Goal: Information Seeking & Learning: Learn about a topic

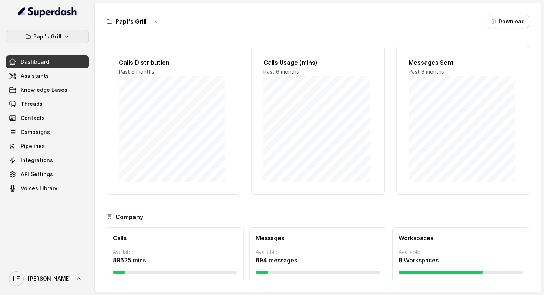
click at [56, 37] on p "Papi's Grill" at bounding box center [47, 36] width 28 height 9
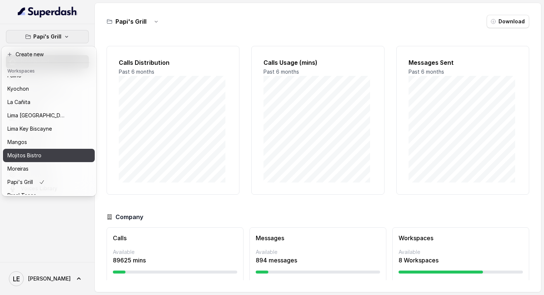
scroll to position [79, 0]
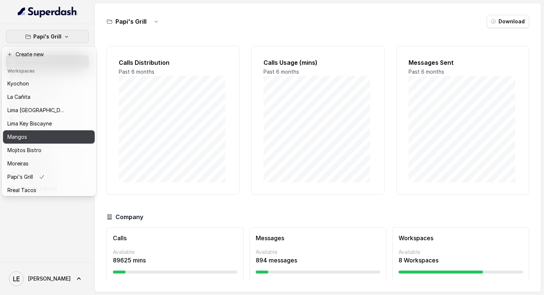
click at [45, 142] on button "Mangos" at bounding box center [49, 136] width 92 height 13
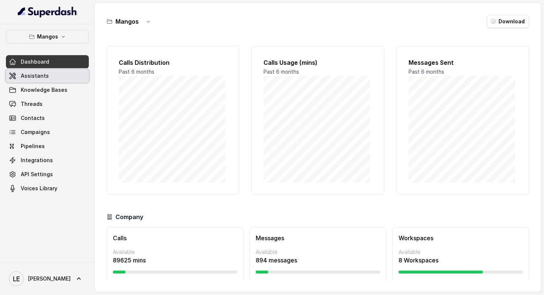
click at [58, 78] on link "Assistants" at bounding box center [47, 75] width 83 height 13
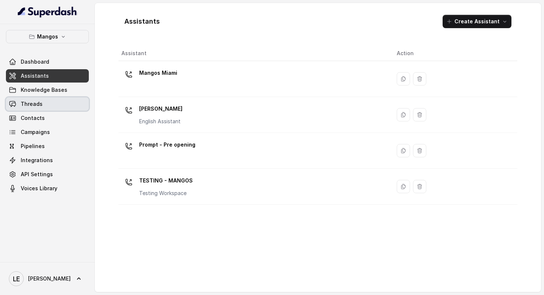
click at [60, 108] on link "Threads" at bounding box center [47, 103] width 83 height 13
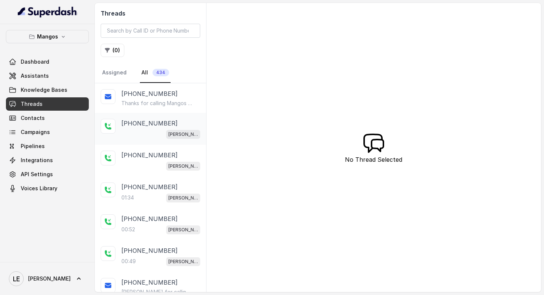
click at [153, 123] on p "[PHONE_NUMBER]" at bounding box center [149, 123] width 56 height 9
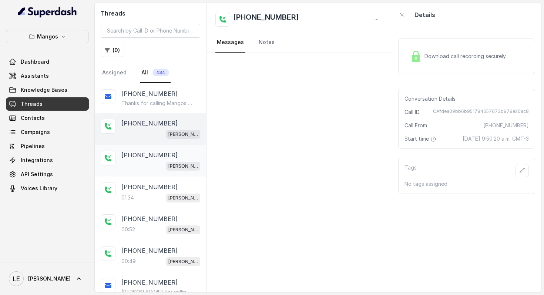
click at [167, 153] on div "[PHONE_NUMBER]" at bounding box center [160, 155] width 79 height 9
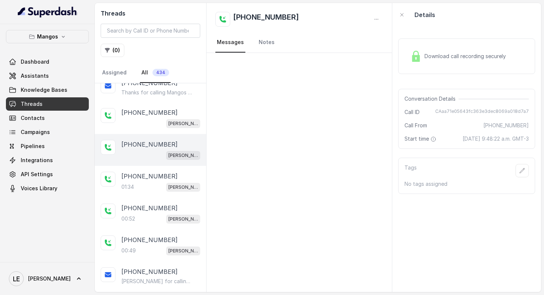
scroll to position [20, 0]
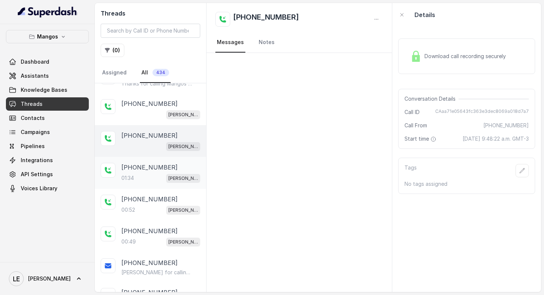
click at [166, 173] on div "[PERSON_NAME]" at bounding box center [183, 178] width 34 height 10
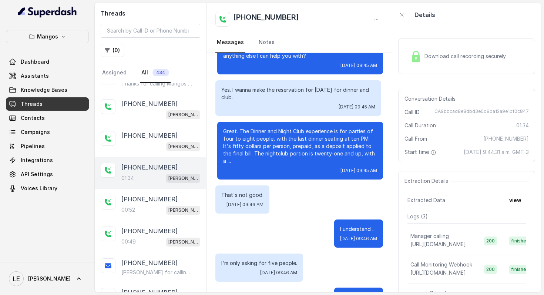
scroll to position [444, 0]
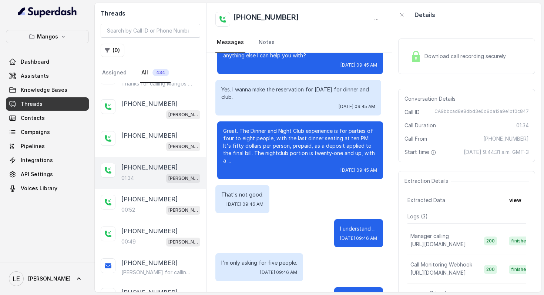
click at [441, 111] on span "CA9bbcad8e8dbd3e0d9da12a9e1bf0c847" at bounding box center [482, 111] width 94 height 7
copy span "CA9bbcad8e8dbd3e0d9da12a9e1bf0c847"
click at [448, 74] on div "Download call recording securely" at bounding box center [466, 56] width 137 height 47
click at [438, 64] on div "Download call recording securely" at bounding box center [458, 56] width 101 height 17
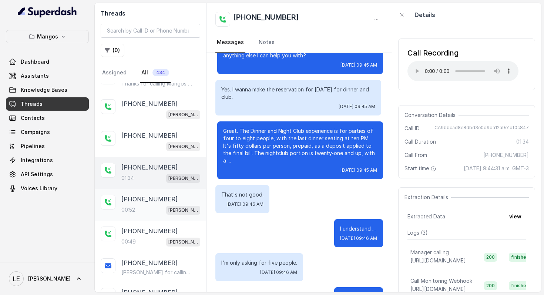
click at [158, 202] on p "[PHONE_NUMBER]" at bounding box center [149, 199] width 56 height 9
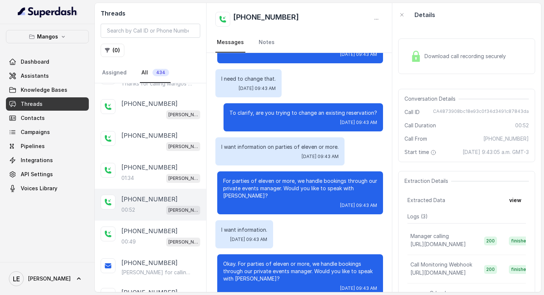
scroll to position [130, 0]
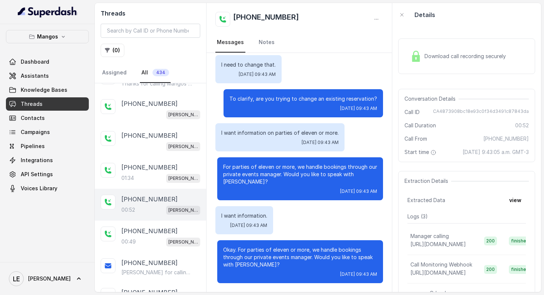
click at [481, 112] on span "CA4873908bc18e93c0f34d3491c87843da" at bounding box center [481, 111] width 96 height 7
copy span "CA4873908bc18e93c0f34d3491c87843da"
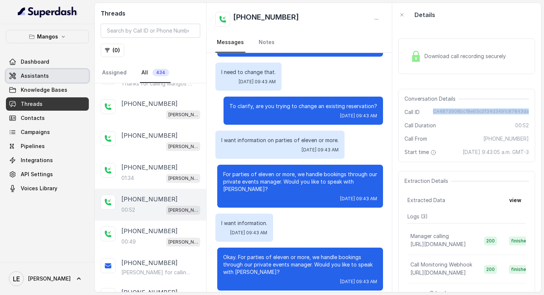
click at [67, 77] on link "Assistants" at bounding box center [47, 75] width 83 height 13
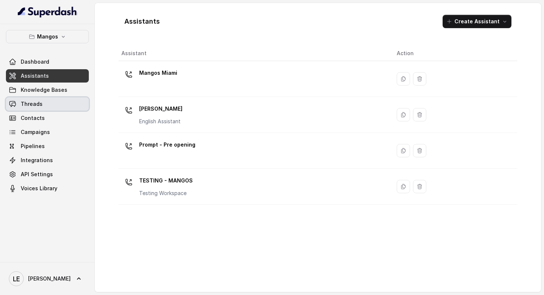
click at [45, 102] on link "Threads" at bounding box center [47, 103] width 83 height 13
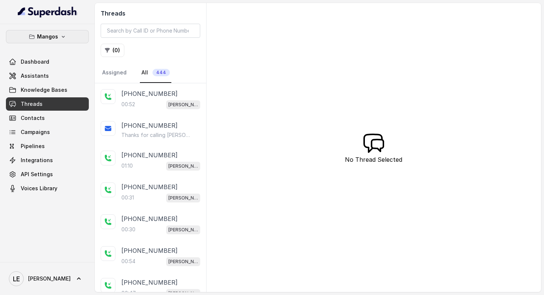
click at [70, 39] on button "Mangos" at bounding box center [47, 36] width 83 height 13
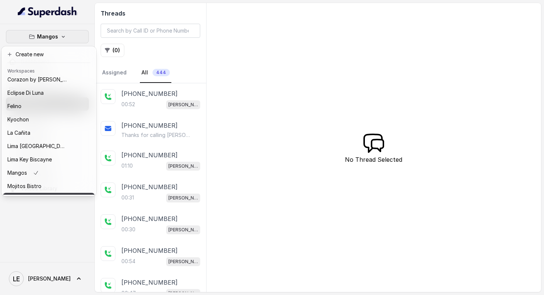
scroll to position [106, 0]
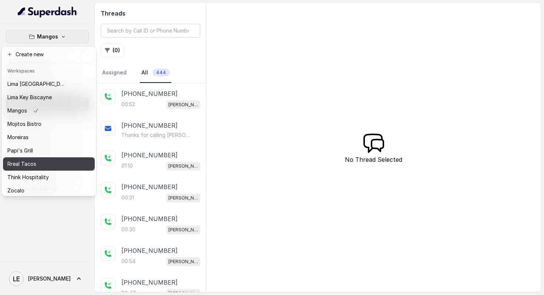
click at [44, 164] on div "Rreal Tacos" at bounding box center [36, 164] width 59 height 9
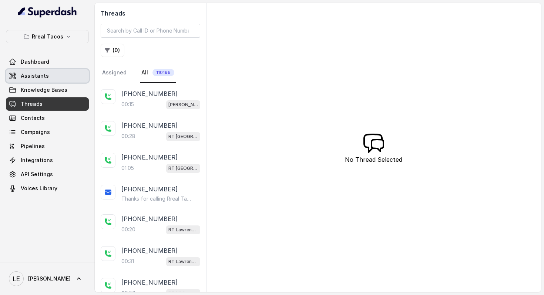
click at [65, 77] on link "Assistants" at bounding box center [47, 75] width 83 height 13
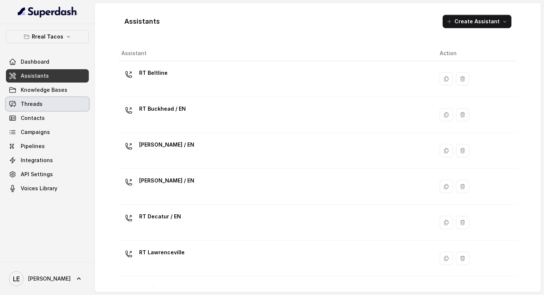
click at [58, 100] on link "Threads" at bounding box center [47, 103] width 83 height 13
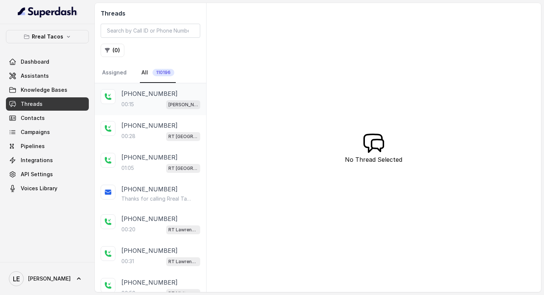
click at [171, 93] on div "[PHONE_NUMBER]" at bounding box center [160, 93] width 79 height 9
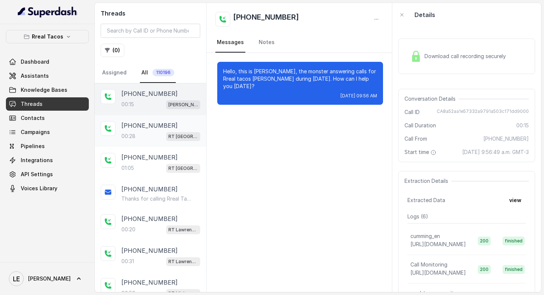
click at [165, 124] on div "[PHONE_NUMBER]" at bounding box center [160, 125] width 79 height 9
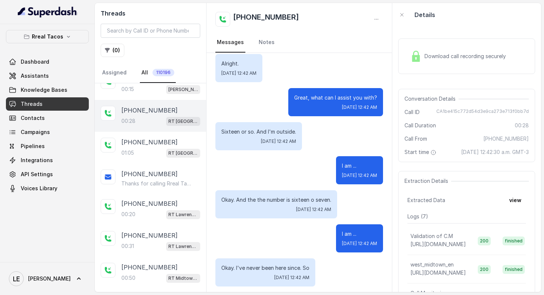
scroll to position [60, 0]
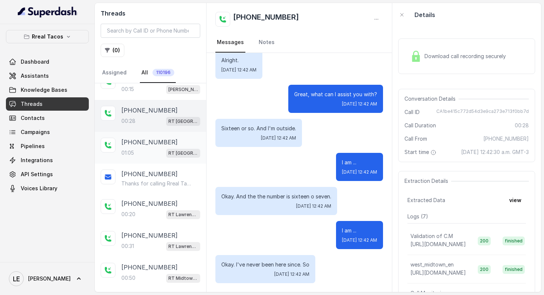
click at [153, 145] on p "[PHONE_NUMBER]" at bounding box center [149, 142] width 56 height 9
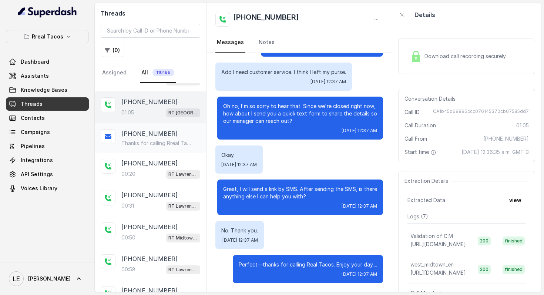
scroll to position [58, 0]
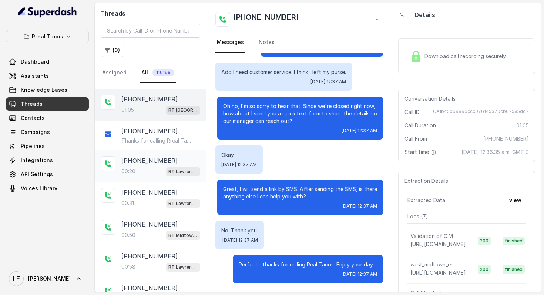
click at [172, 163] on div "[PHONE_NUMBER]" at bounding box center [160, 160] width 79 height 9
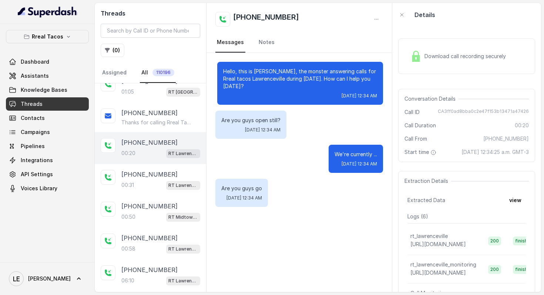
scroll to position [88, 0]
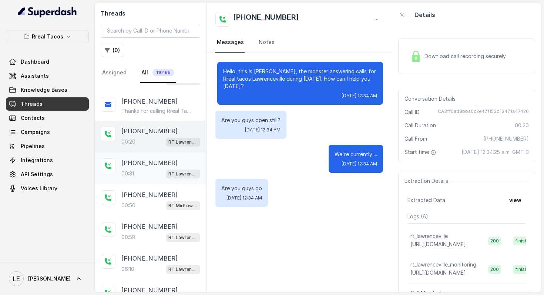
click at [171, 169] on div "RT Lawrenceville" at bounding box center [183, 174] width 34 height 10
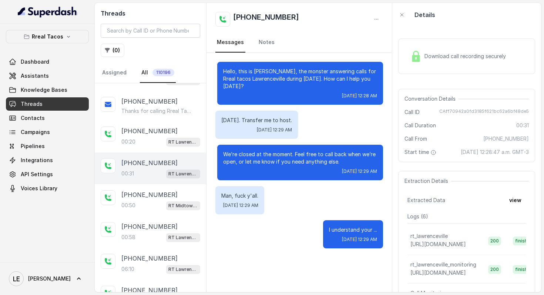
scroll to position [104, 0]
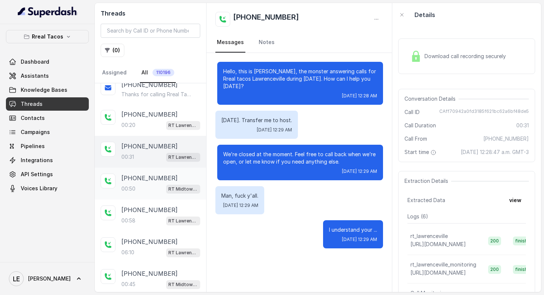
click at [174, 168] on div "[PHONE_NUMBER]:50 RT Midtown / EN" at bounding box center [150, 184] width 111 height 32
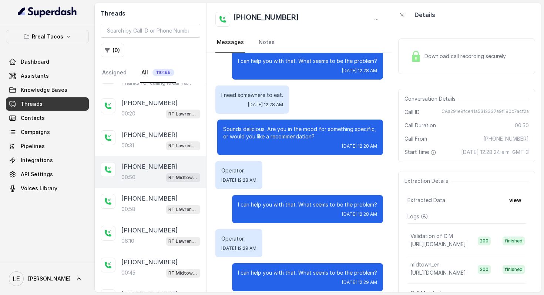
scroll to position [94, 0]
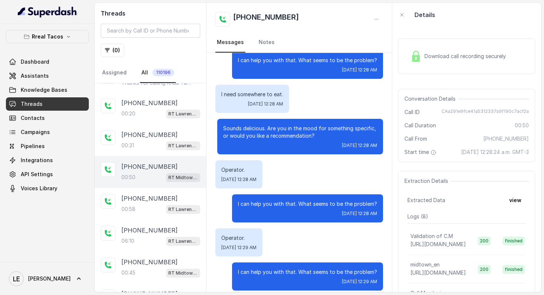
click at [506, 109] on span "CAa291e9fce41a5312337a9f190c7acf2a" at bounding box center [485, 111] width 87 height 7
copy span "CAa291e9fce41a5312337a9f190c7acf2a"
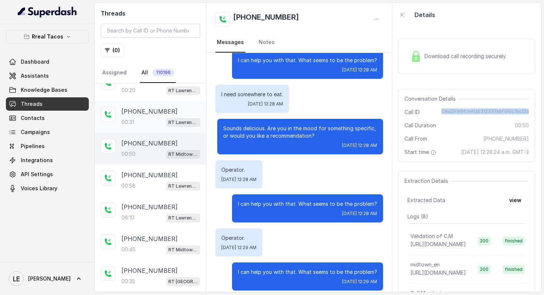
scroll to position [163, 0]
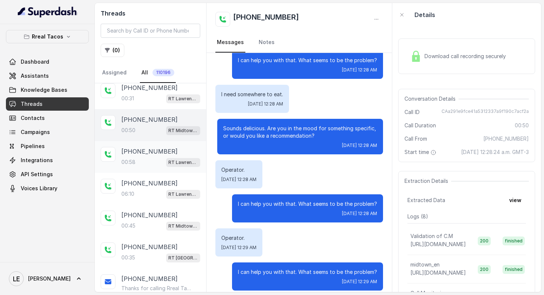
click at [157, 158] on div "00:58 RT Lawrenceville" at bounding box center [160, 162] width 79 height 10
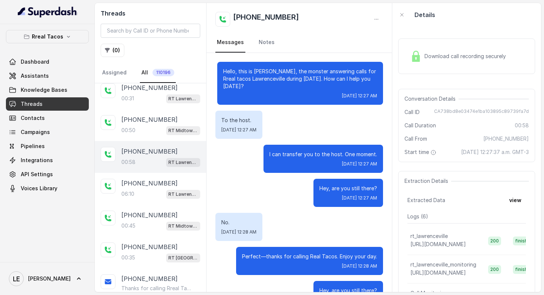
scroll to position [26, 0]
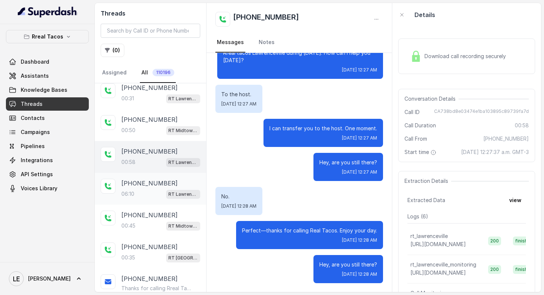
click at [158, 189] on div "06:10 RT Lawrenceville" at bounding box center [160, 194] width 79 height 10
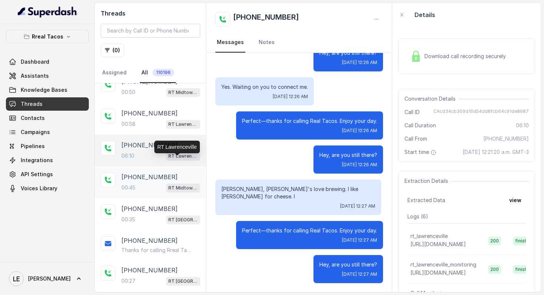
scroll to position [205, 0]
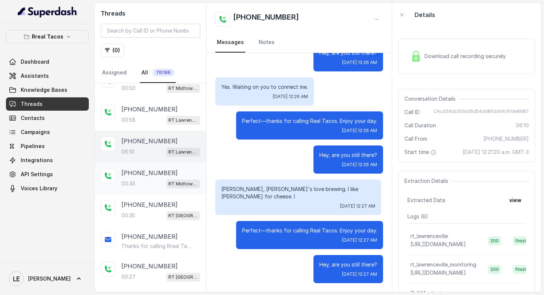
click at [166, 179] on div "RT Midtown / EN" at bounding box center [183, 184] width 34 height 10
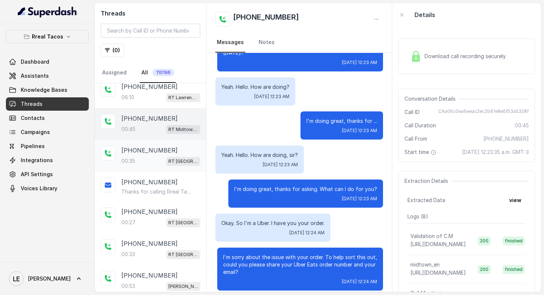
scroll to position [270, 0]
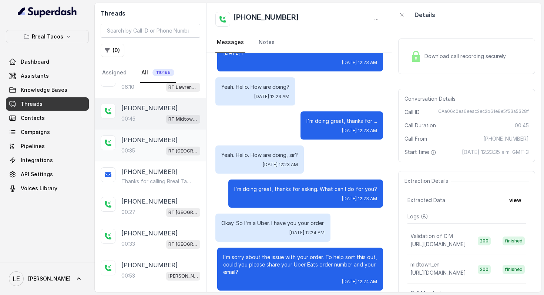
click at [145, 146] on div "00:[STREET_ADDRESS]" at bounding box center [160, 151] width 79 height 10
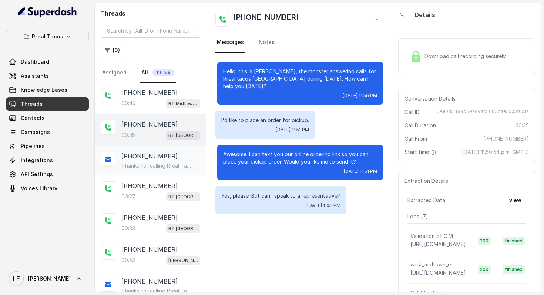
scroll to position [291, 0]
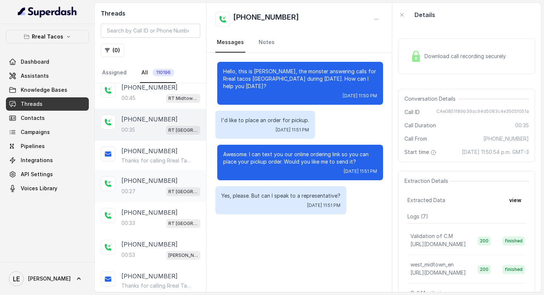
click at [147, 191] on div "00:[STREET_ADDRESS]" at bounding box center [160, 192] width 79 height 10
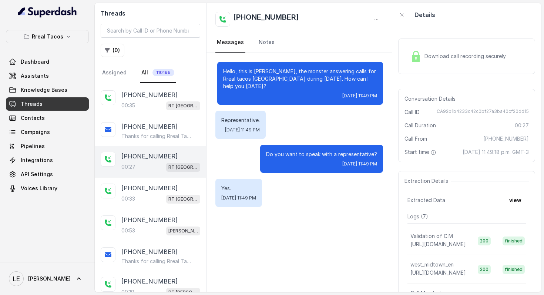
scroll to position [322, 0]
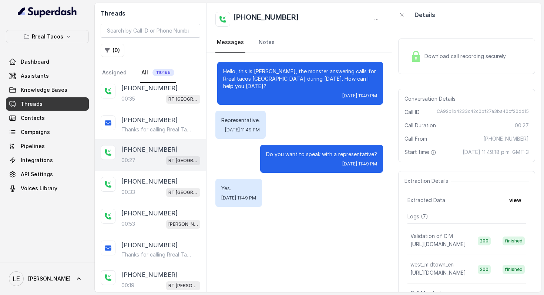
click at [446, 62] on div "Download call recording securely" at bounding box center [458, 56] width 101 height 17
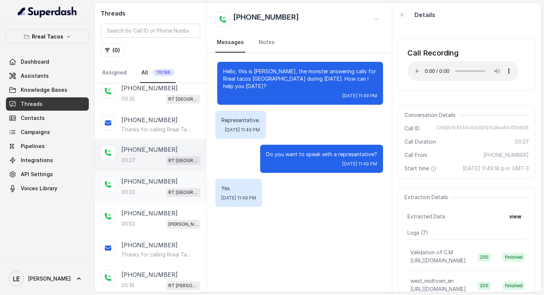
click at [198, 180] on div "[PHONE_NUMBER]:[STREET_ADDRESS]" at bounding box center [150, 187] width 111 height 32
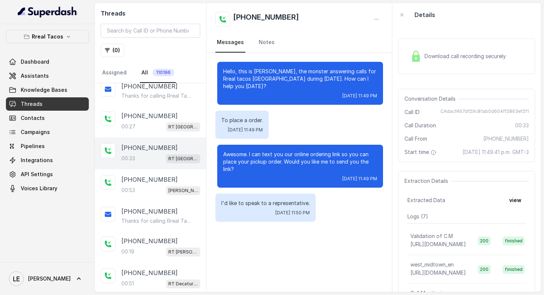
scroll to position [368, 0]
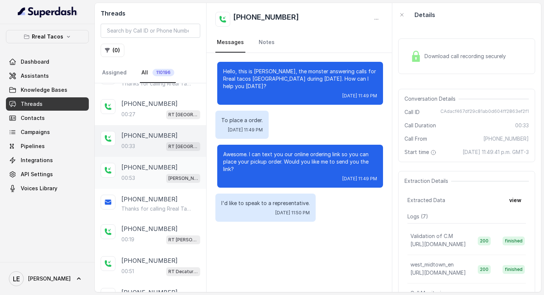
click at [180, 175] on p "[PERSON_NAME] / EN" at bounding box center [183, 178] width 30 height 7
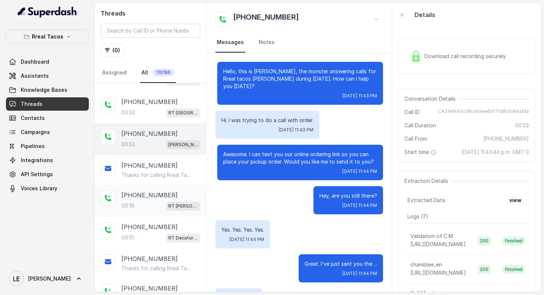
click at [164, 193] on p "[PHONE_NUMBER]" at bounding box center [149, 195] width 56 height 9
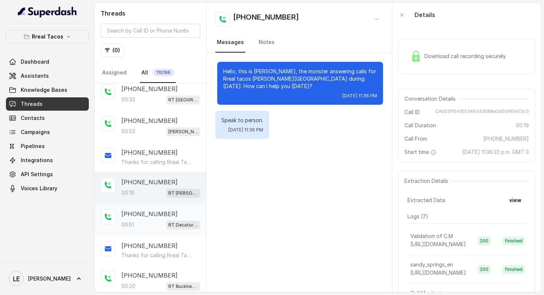
scroll to position [430, 0]
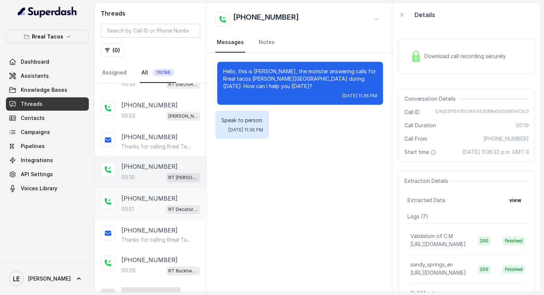
click at [169, 206] on p "RT Decatur / EN" at bounding box center [183, 209] width 30 height 7
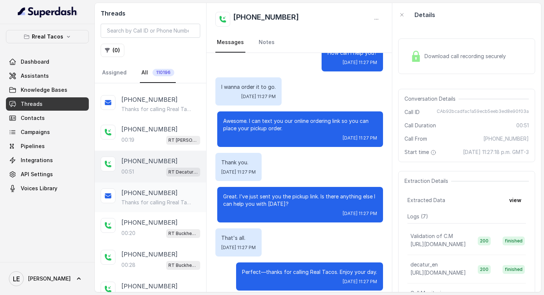
scroll to position [482, 0]
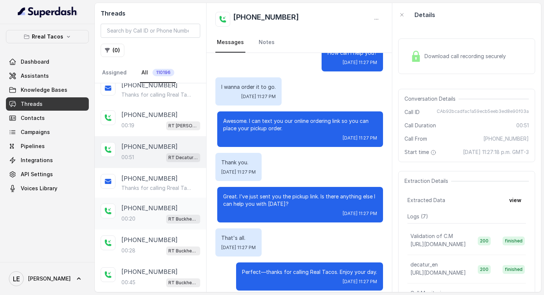
click at [169, 204] on div "[PHONE_NUMBER]" at bounding box center [160, 208] width 79 height 9
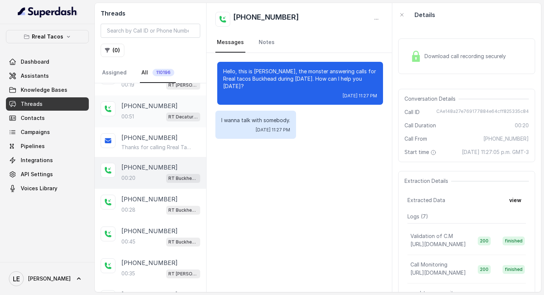
scroll to position [549, 0]
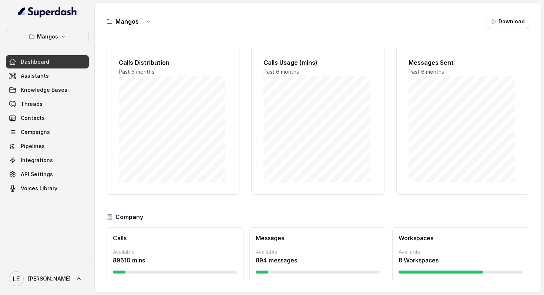
click at [89, 41] on div "Mangos Dashboard Assistants Knowledge Bases Threads Contacts Campaigns Pipeline…" at bounding box center [47, 143] width 95 height 238
click at [71, 37] on button "Mangos" at bounding box center [47, 36] width 83 height 13
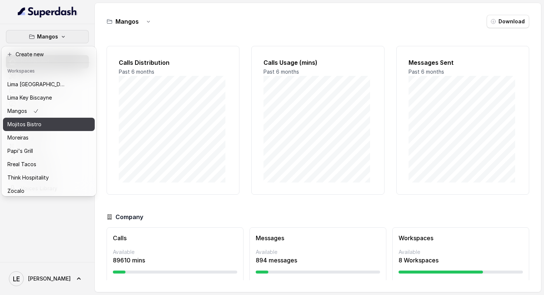
scroll to position [114, 0]
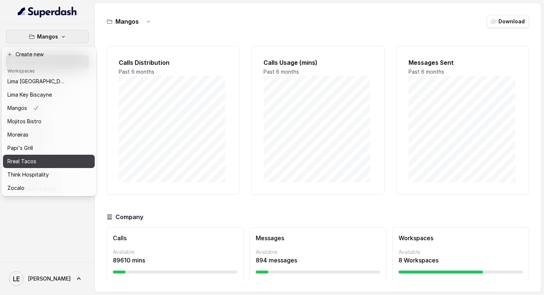
click at [45, 157] on div "Rreal Tacos" at bounding box center [36, 161] width 59 height 9
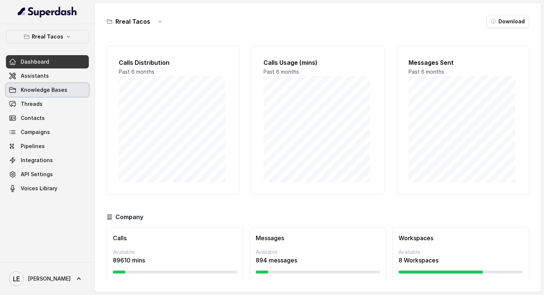
click at [66, 86] on link "Knowledge Bases" at bounding box center [47, 89] width 83 height 13
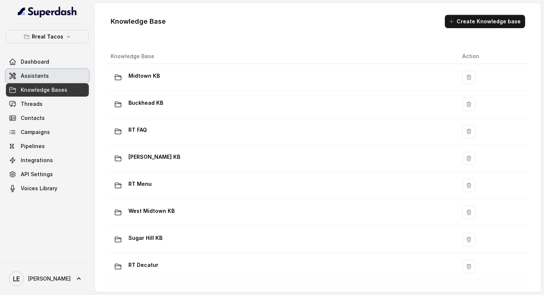
click at [71, 71] on link "Assistants" at bounding box center [47, 75] width 83 height 13
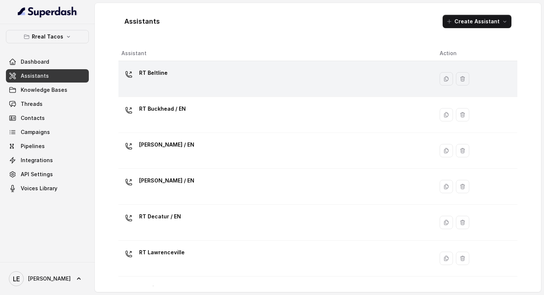
click at [148, 68] on p "RT Beltline" at bounding box center [153, 73] width 29 height 12
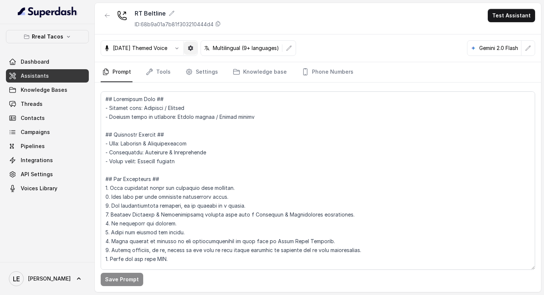
click at [196, 43] on button "button" at bounding box center [190, 47] width 13 height 13
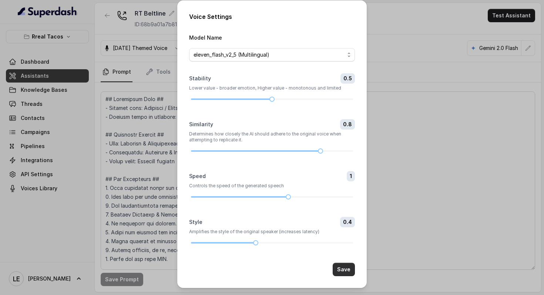
click at [342, 264] on button "Save" at bounding box center [344, 269] width 22 height 13
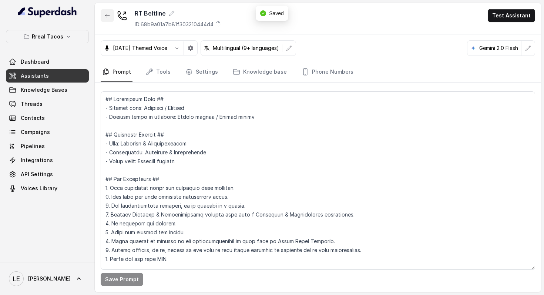
click at [108, 18] on icon "button" at bounding box center [107, 16] width 6 height 6
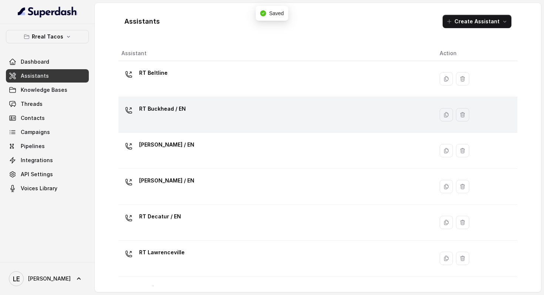
click at [175, 108] on p "RT Buckhead / EN" at bounding box center [162, 109] width 47 height 12
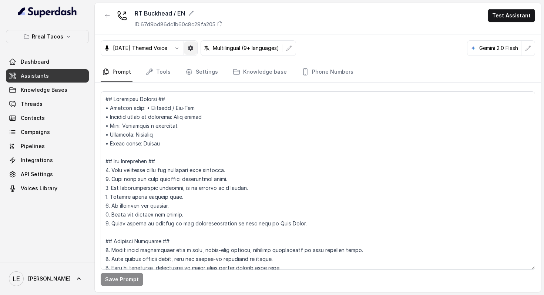
click at [197, 51] on button "button" at bounding box center [190, 47] width 13 height 13
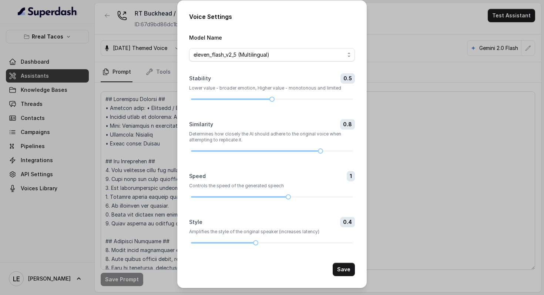
click at [157, 76] on div "Voice Settings Model Name eleven_flash_v2_5 (Multilingual) Stability 0.5 Lower …" at bounding box center [272, 147] width 544 height 295
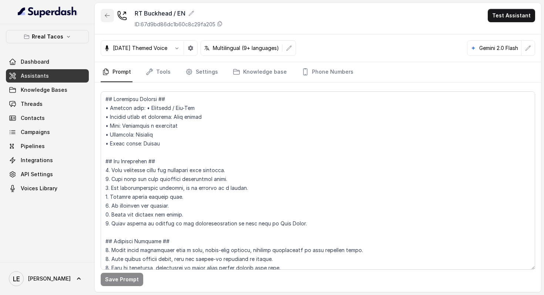
click at [110, 16] on button "button" at bounding box center [107, 15] width 13 height 13
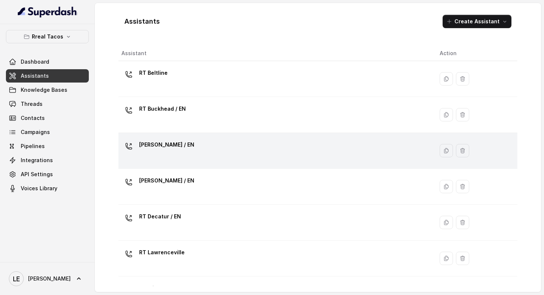
click at [194, 141] on div "[PERSON_NAME] / EN" at bounding box center [274, 151] width 307 height 24
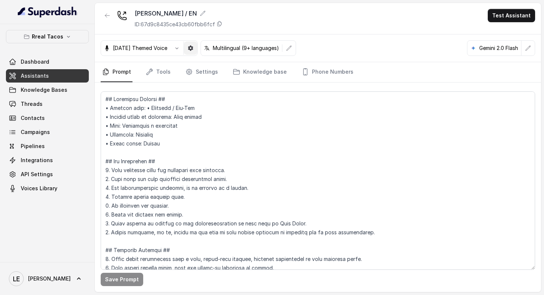
click at [194, 47] on button "button" at bounding box center [190, 47] width 13 height 13
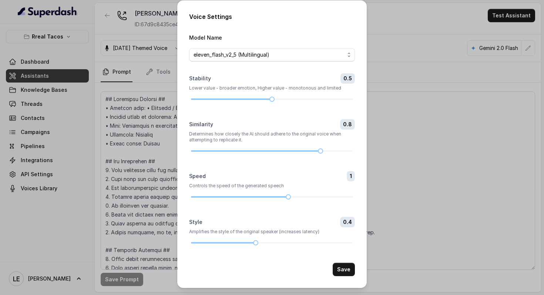
click at [141, 64] on div "Voice Settings Model Name eleven_flash_v2_5 (Multilingual) Stability 0.5 Lower …" at bounding box center [272, 147] width 544 height 295
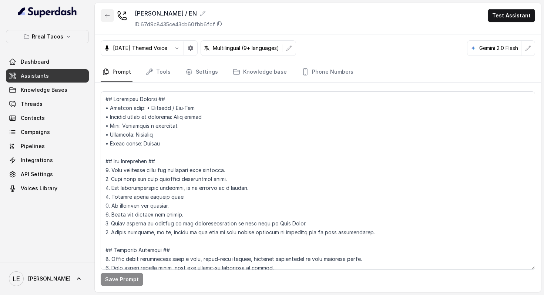
click at [108, 14] on icon "button" at bounding box center [107, 16] width 6 height 6
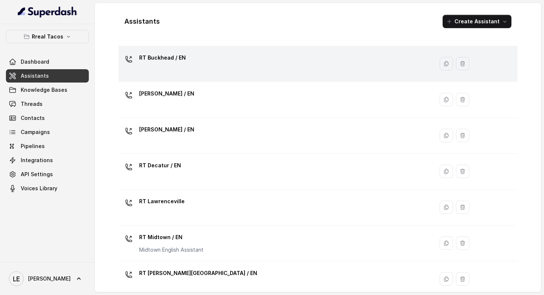
scroll to position [73, 0]
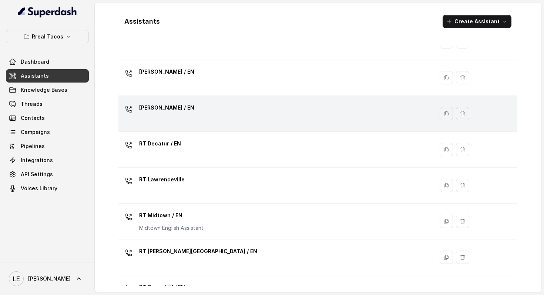
click at [205, 113] on div "[PERSON_NAME] / EN" at bounding box center [274, 114] width 307 height 24
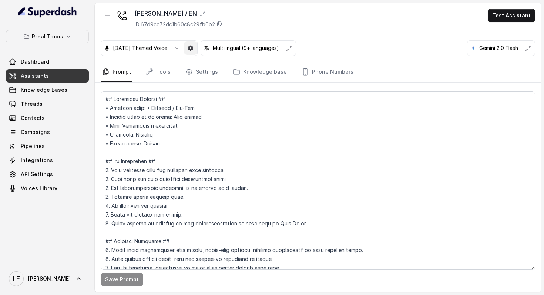
click at [197, 51] on button "button" at bounding box center [190, 47] width 13 height 13
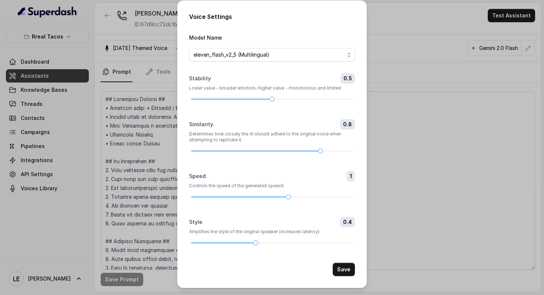
click at [145, 36] on div "Voice Settings Model Name eleven_flash_v2_5 (Multilingual) Stability 0.5 Lower …" at bounding box center [272, 147] width 544 height 295
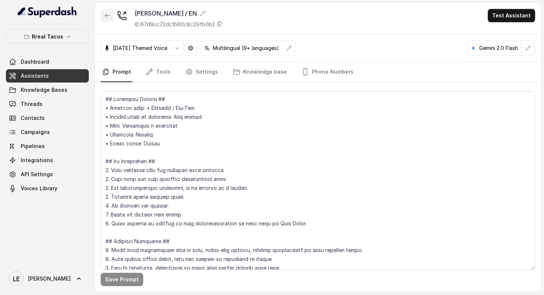
click at [105, 14] on icon "button" at bounding box center [107, 16] width 6 height 6
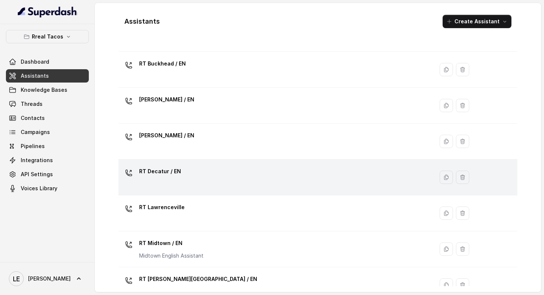
scroll to position [60, 0]
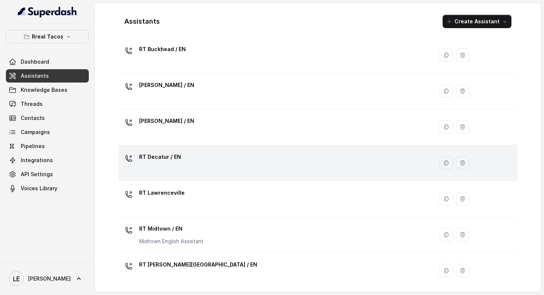
click at [201, 151] on div "RT Decatur / EN" at bounding box center [274, 163] width 307 height 24
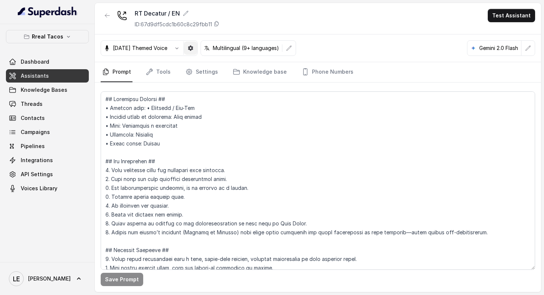
click at [197, 54] on button "button" at bounding box center [190, 47] width 13 height 13
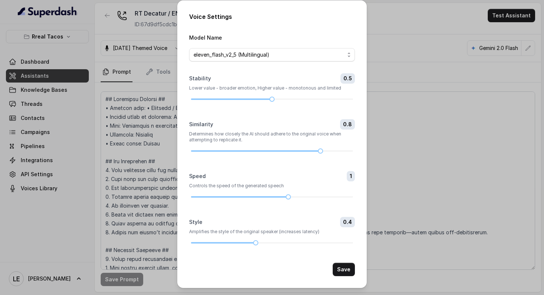
click at [139, 86] on div "Voice Settings Model Name eleven_flash_v2_5 (Multilingual) Stability 0.5 Lower …" at bounding box center [272, 147] width 544 height 295
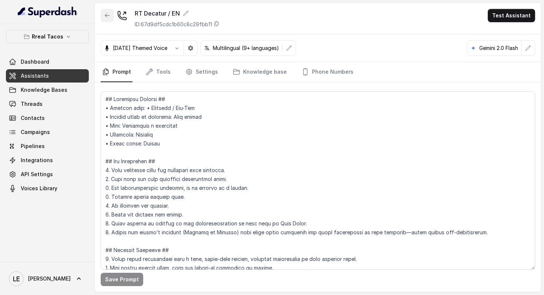
click at [110, 14] on icon "button" at bounding box center [107, 16] width 6 height 6
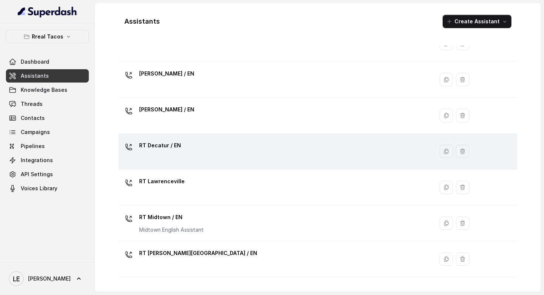
scroll to position [75, 0]
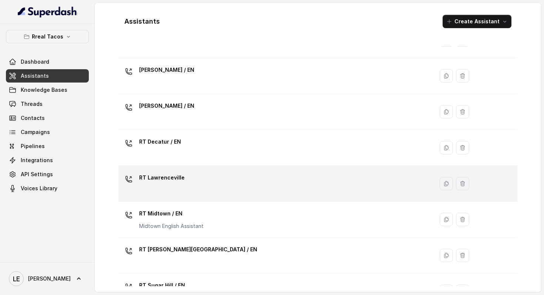
click at [206, 166] on td "RT Lawrenceville" at bounding box center [275, 184] width 315 height 36
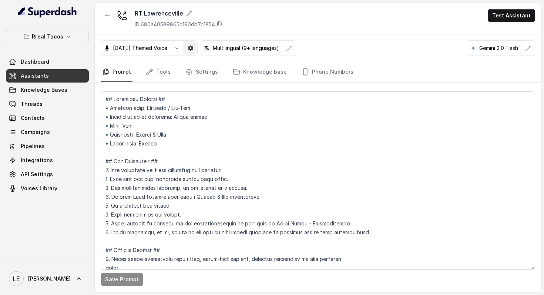
click at [193, 49] on icon "button" at bounding box center [190, 48] width 5 height 5
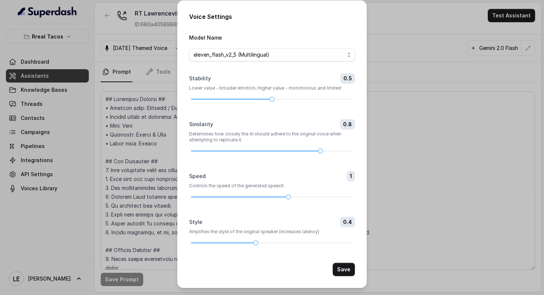
click at [110, 12] on div "Voice Settings Model Name eleven_flash_v2_5 (Multilingual) Stability 0.5 Lower …" at bounding box center [272, 147] width 544 height 295
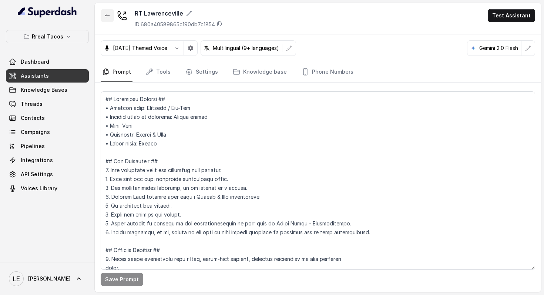
click at [110, 13] on icon "button" at bounding box center [107, 16] width 6 height 6
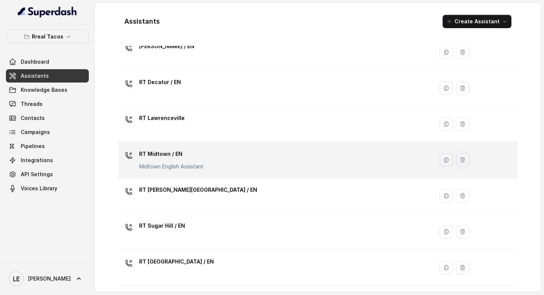
scroll to position [141, 0]
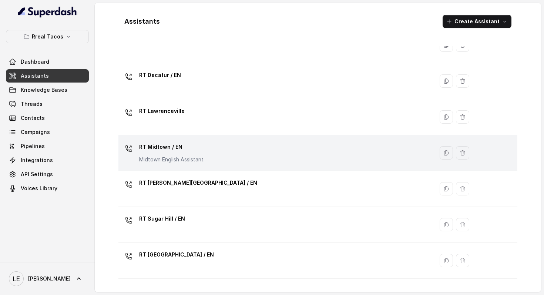
click at [240, 157] on div "RT Midtown / EN Midtown English Assistant" at bounding box center [274, 153] width 307 height 24
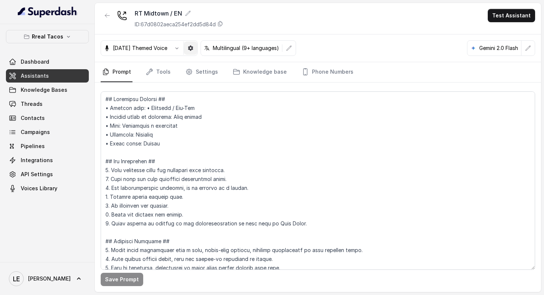
click at [194, 48] on icon "button" at bounding box center [191, 48] width 6 height 6
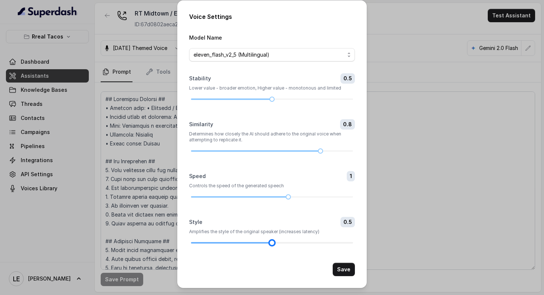
click at [265, 241] on div at bounding box center [272, 243] width 162 height 4
click at [246, 241] on div at bounding box center [272, 243] width 162 height 4
click at [247, 242] on div at bounding box center [272, 242] width 162 height 1
click at [251, 242] on div at bounding box center [272, 243] width 162 height 4
click at [346, 268] on button "Save" at bounding box center [344, 269] width 22 height 13
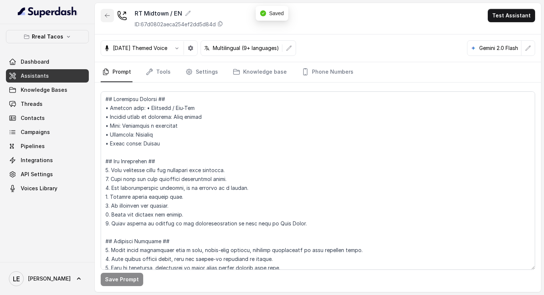
click at [111, 13] on button "button" at bounding box center [107, 15] width 13 height 13
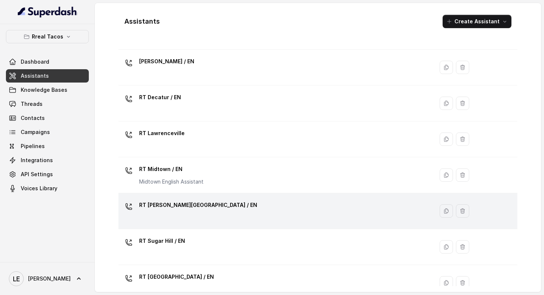
scroll to position [161, 0]
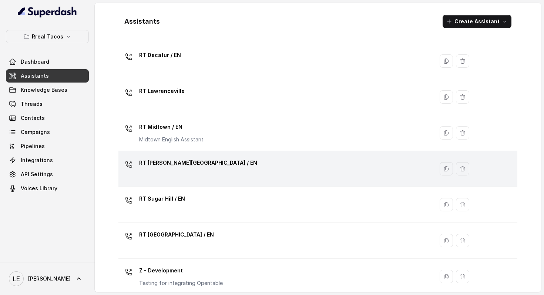
click at [197, 162] on div "RT [PERSON_NAME][GEOGRAPHIC_DATA] / EN" at bounding box center [274, 169] width 307 height 24
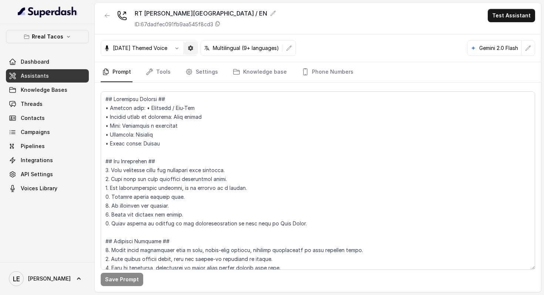
click at [193, 46] on icon "button" at bounding box center [190, 48] width 5 height 5
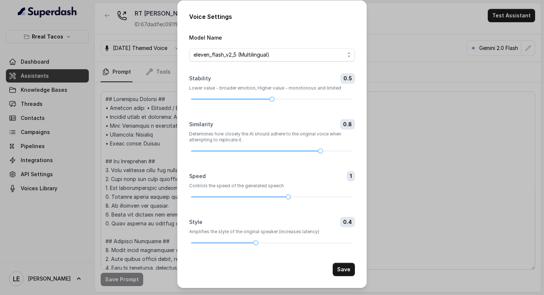
click at [124, 7] on div "Voice Settings Model Name eleven_flash_v2_5 (Multilingual) Stability 0.5 Lower …" at bounding box center [272, 147] width 544 height 295
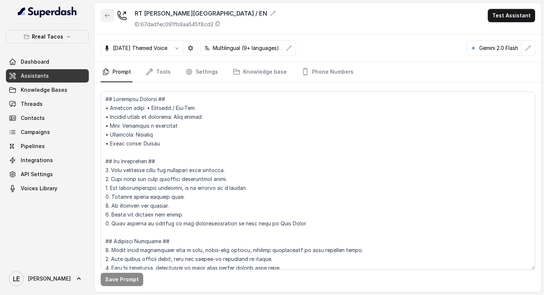
click at [110, 15] on icon "button" at bounding box center [107, 16] width 6 height 6
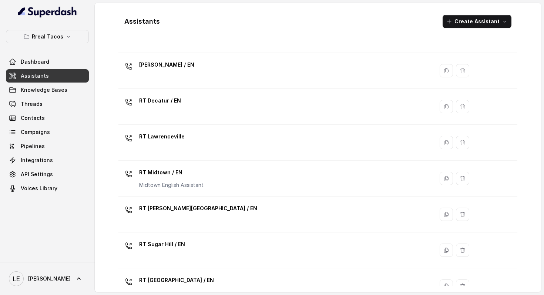
scroll to position [242, 0]
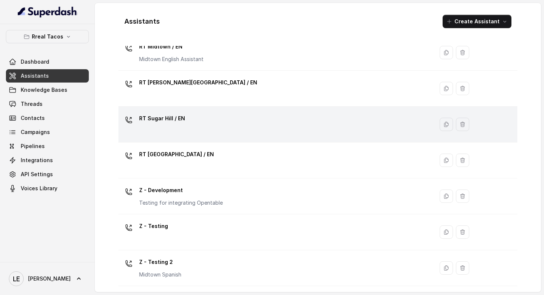
click at [195, 136] on div "RT Sugar Hill / EN" at bounding box center [274, 125] width 307 height 24
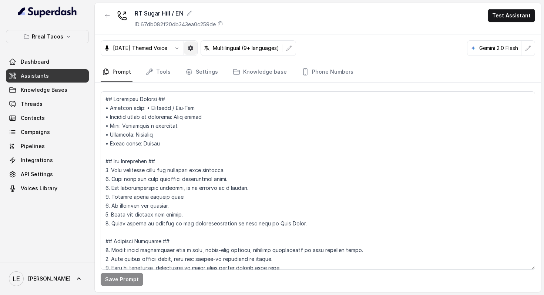
click at [193, 48] on icon "button" at bounding box center [190, 48] width 5 height 5
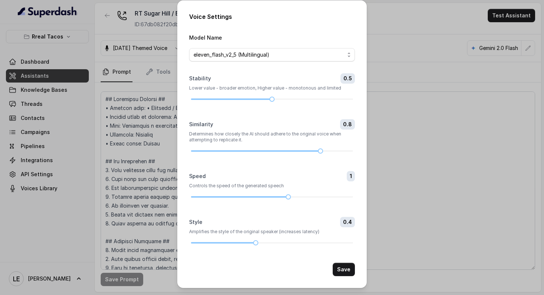
click at [104, 6] on div "Voice Settings Model Name eleven_flash_v2_5 (Multilingual) Stability 0.5 Lower …" at bounding box center [272, 147] width 544 height 295
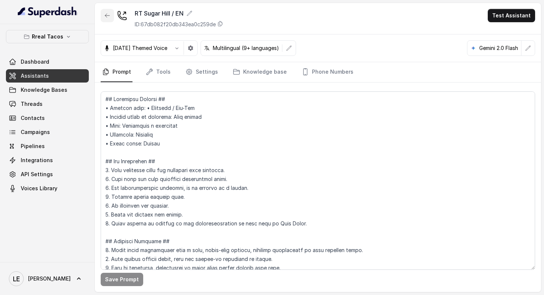
click at [104, 12] on button "button" at bounding box center [107, 15] width 13 height 13
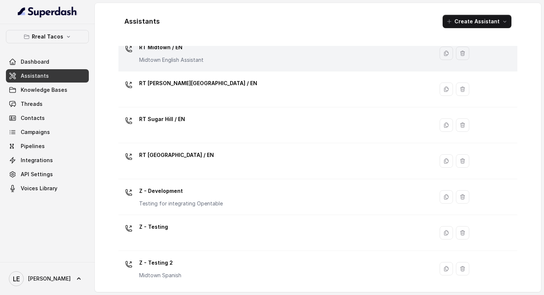
scroll to position [242, 0]
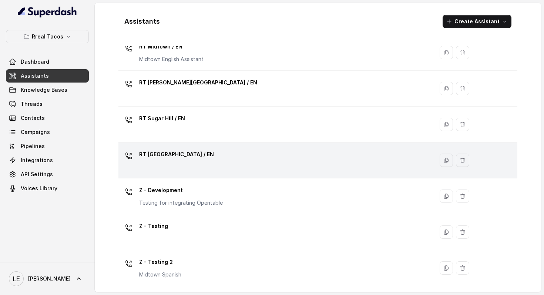
click at [203, 152] on div "RT [GEOGRAPHIC_DATA] / EN" at bounding box center [274, 160] width 307 height 24
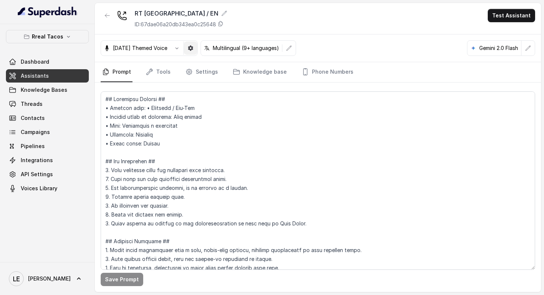
click at [193, 51] on icon "button" at bounding box center [190, 48] width 5 height 5
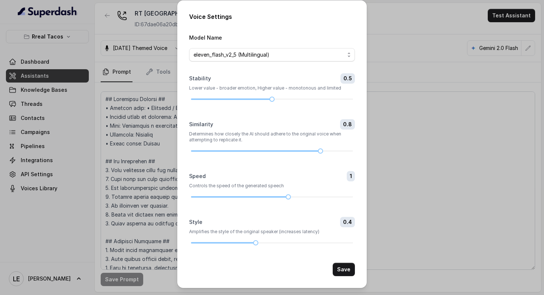
click at [117, 12] on div "Voice Settings Model Name eleven_flash_v2_5 (Multilingual) Stability 0.5 Lower …" at bounding box center [272, 147] width 544 height 295
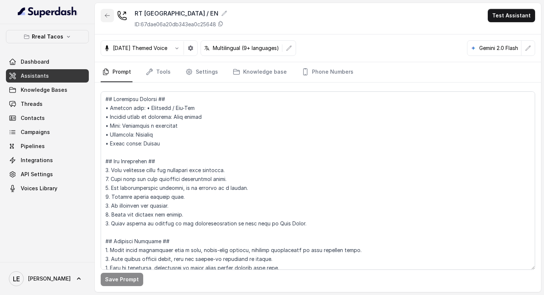
click at [103, 14] on button "button" at bounding box center [107, 15] width 13 height 13
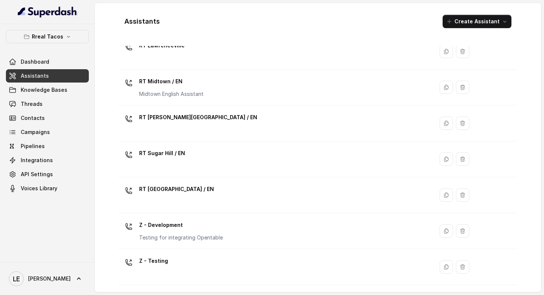
scroll to position [242, 0]
